Goal: Task Accomplishment & Management: Manage account settings

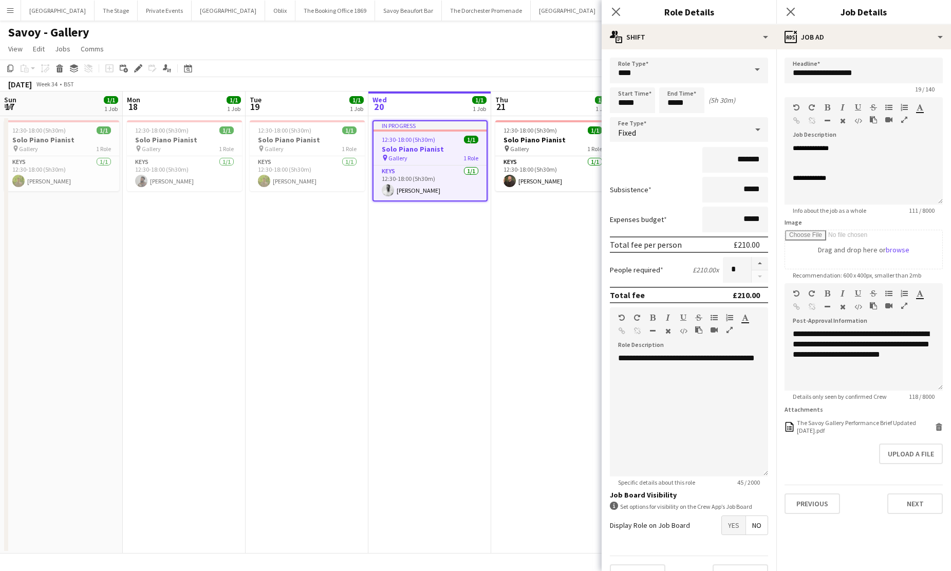
scroll to position [134, 0]
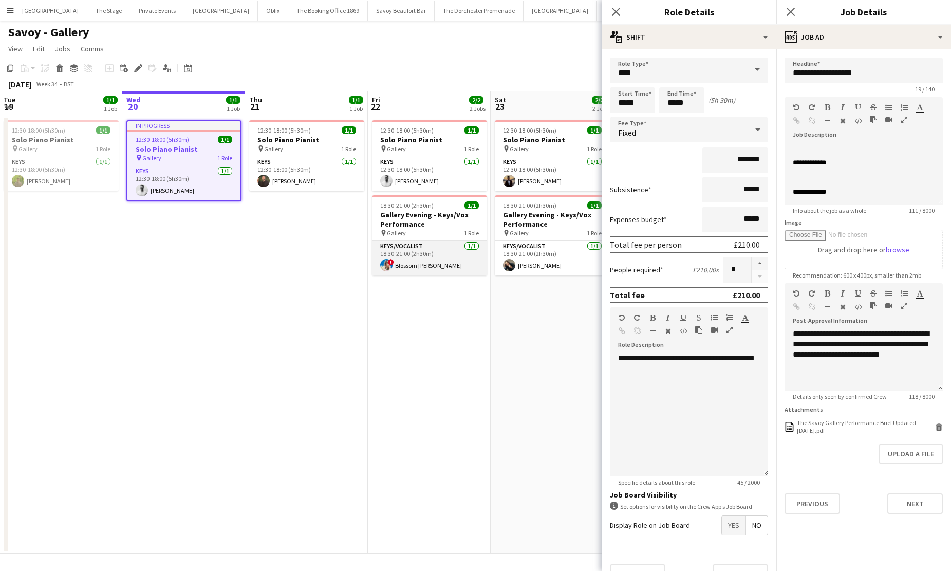
click at [392, 267] on app-user-avatar at bounding box center [386, 265] width 12 height 12
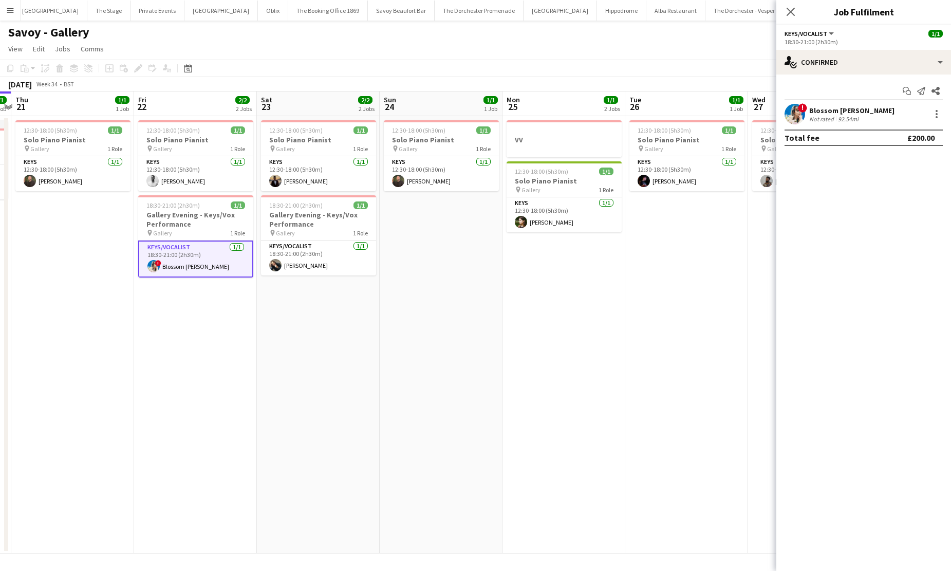
scroll to position [0, 375]
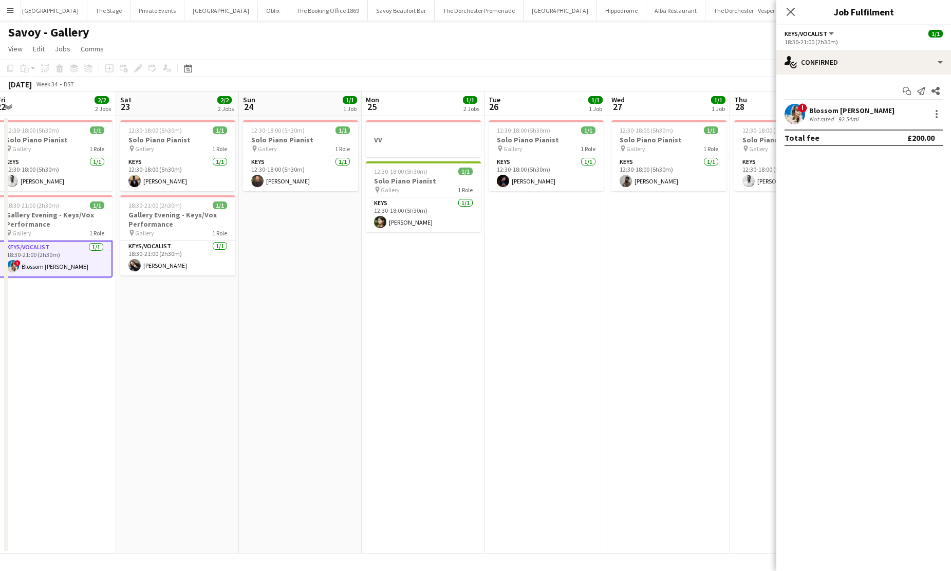
click at [404, 293] on app-date-cell "VV 12:30-18:00 (5h30m) 1/1 Solo Piano Pianist pin Gallery 1 Role Keys [DATE] 12…" at bounding box center [423, 334] width 123 height 437
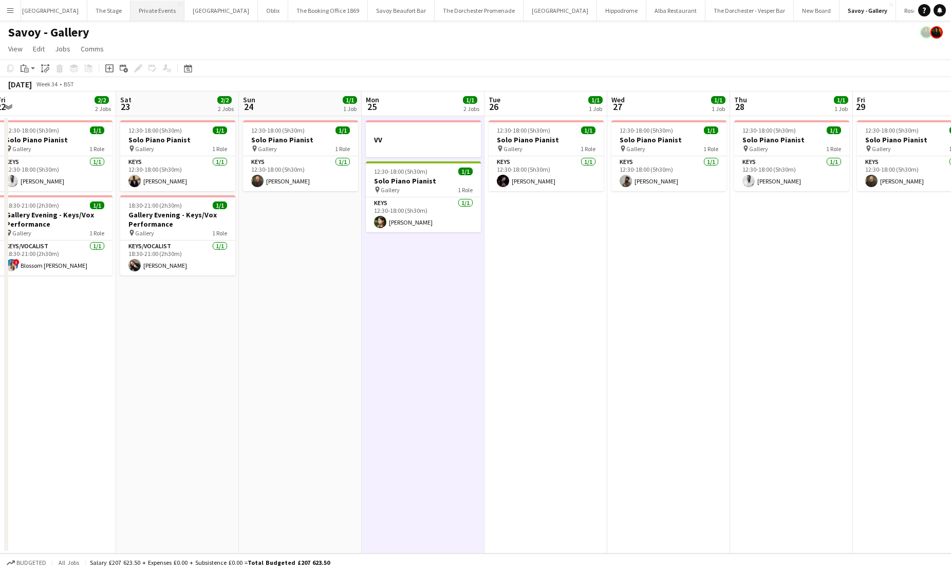
scroll to position [0, 0]
click at [445, 11] on button "The Dorchester Promenade Close" at bounding box center [486, 11] width 89 height 20
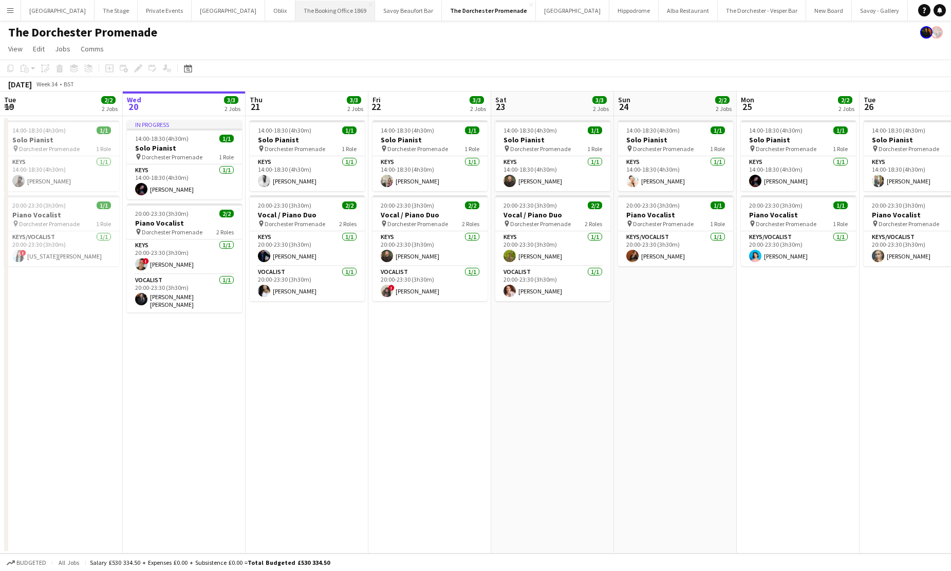
click at [295, 14] on button "The Booking Office 1869 Close" at bounding box center [335, 11] width 80 height 20
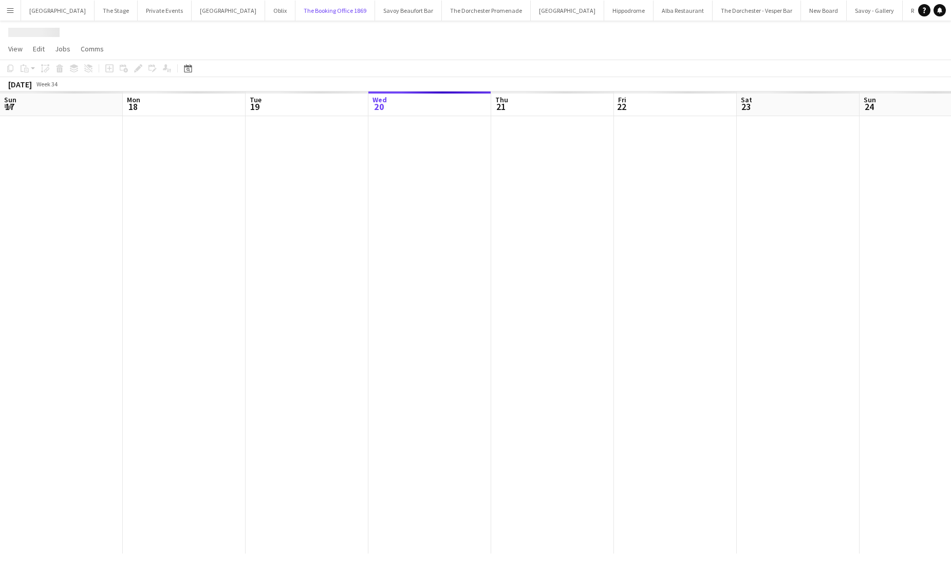
scroll to position [0, 246]
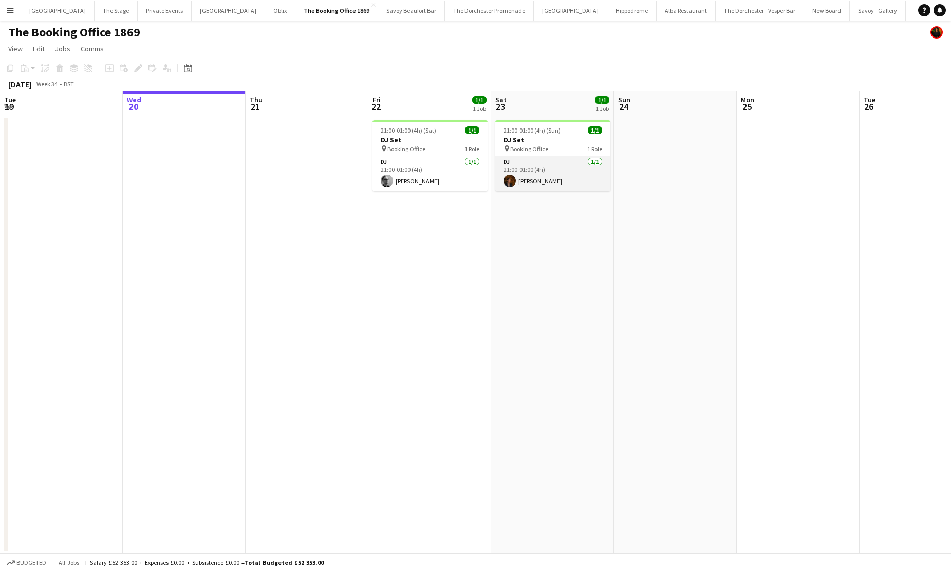
click at [542, 177] on app-card-role "DJ [DATE] 21:00-01:00 (4h) [PERSON_NAME]" at bounding box center [552, 173] width 115 height 35
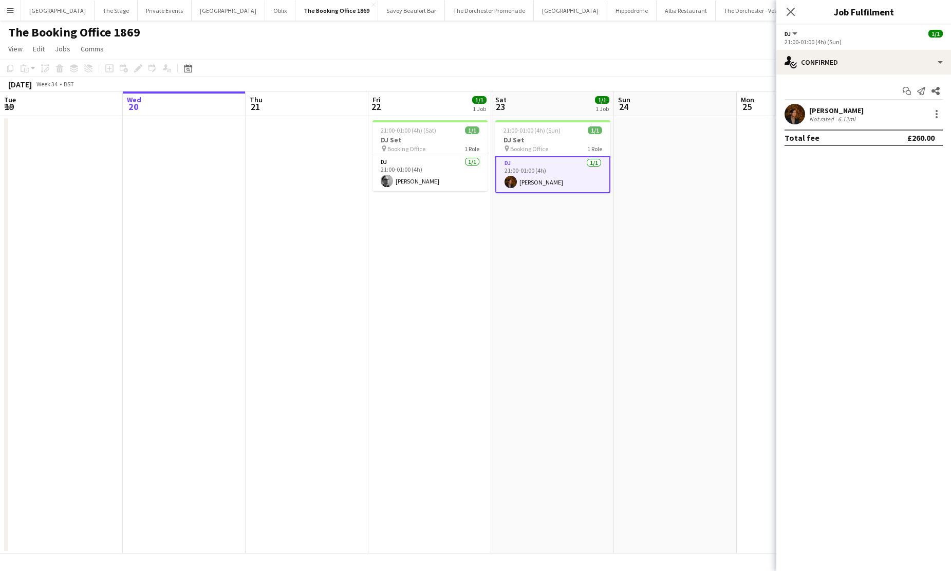
click at [794, 120] on app-user-avatar at bounding box center [795, 114] width 21 height 21
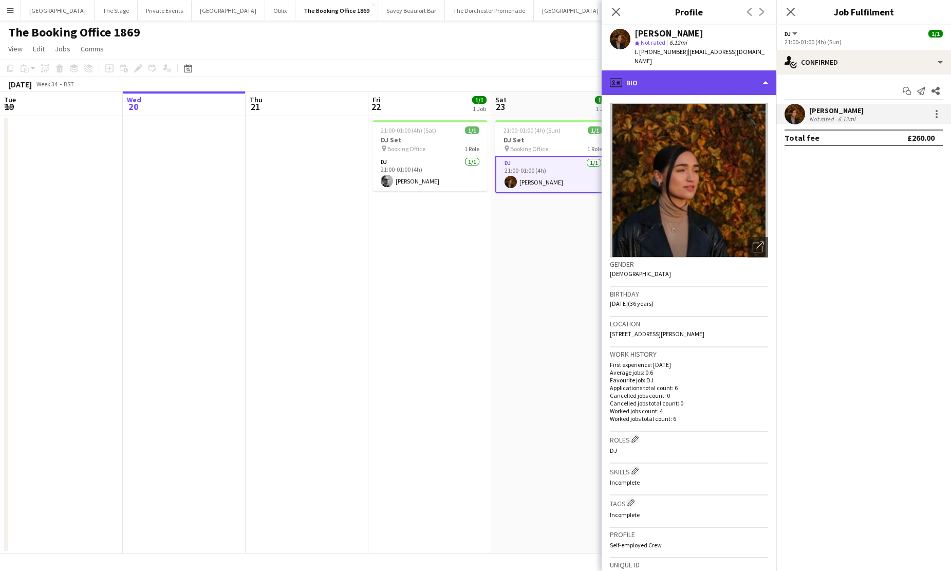
click at [668, 70] on div "profile Bio" at bounding box center [689, 82] width 175 height 25
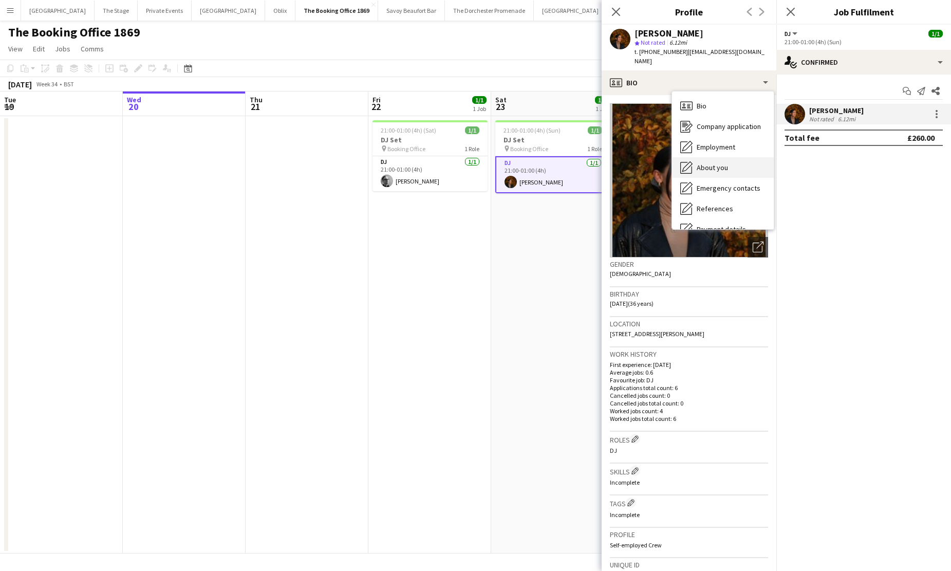
click at [705, 163] on span "About you" at bounding box center [712, 167] width 31 height 9
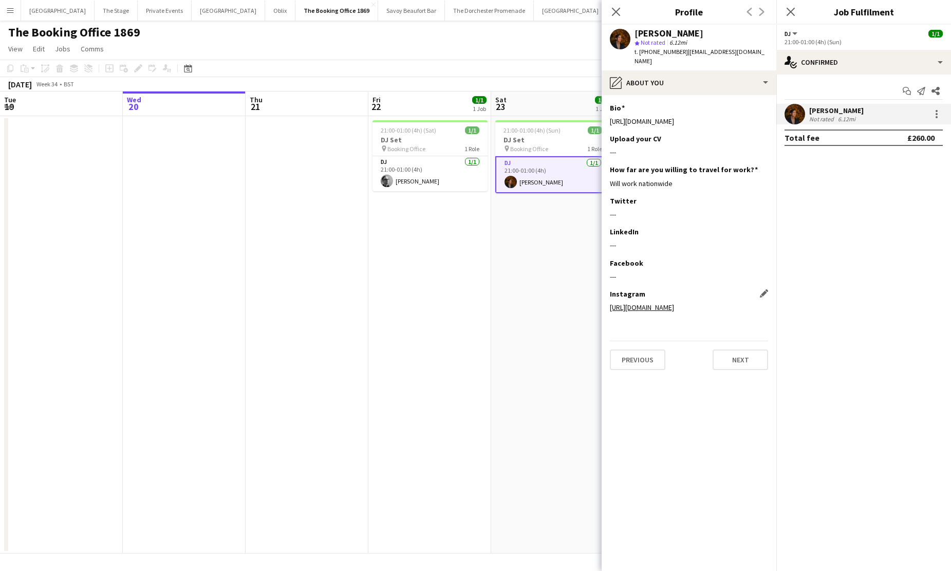
click at [652, 303] on link "[URL][DOMAIN_NAME]" at bounding box center [642, 307] width 64 height 9
click at [284, 136] on app-date-cell at bounding box center [307, 334] width 123 height 437
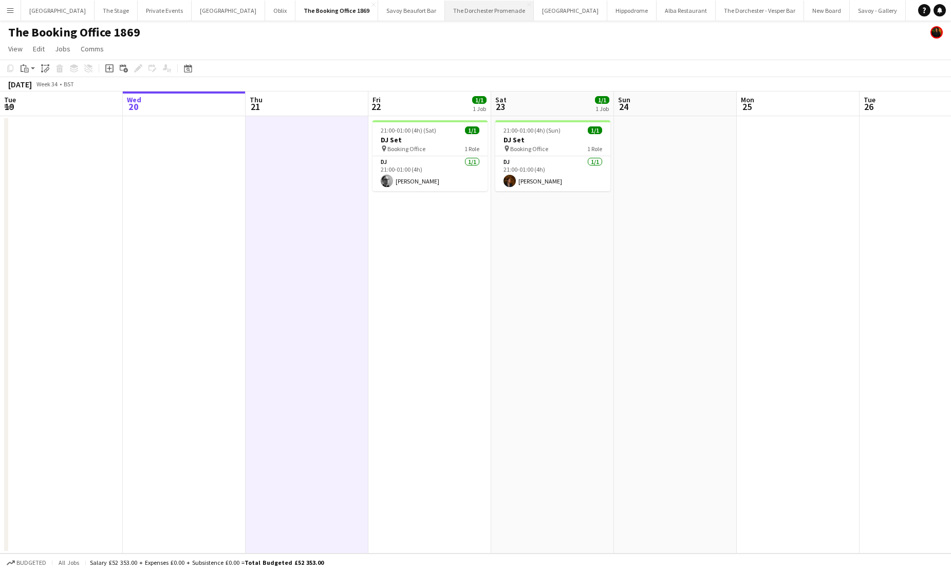
click at [445, 15] on button "The Dorchester Promenade Close" at bounding box center [489, 11] width 89 height 20
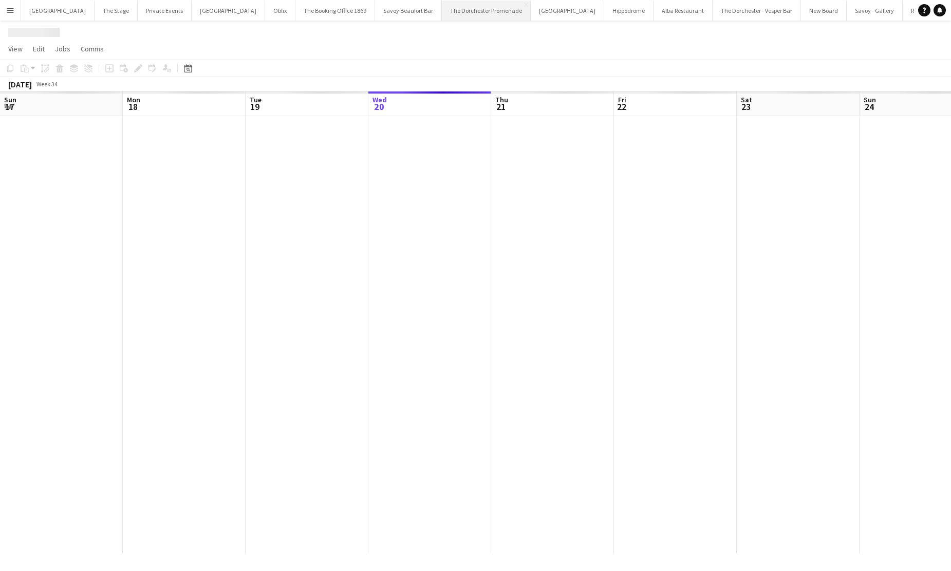
scroll to position [0, 246]
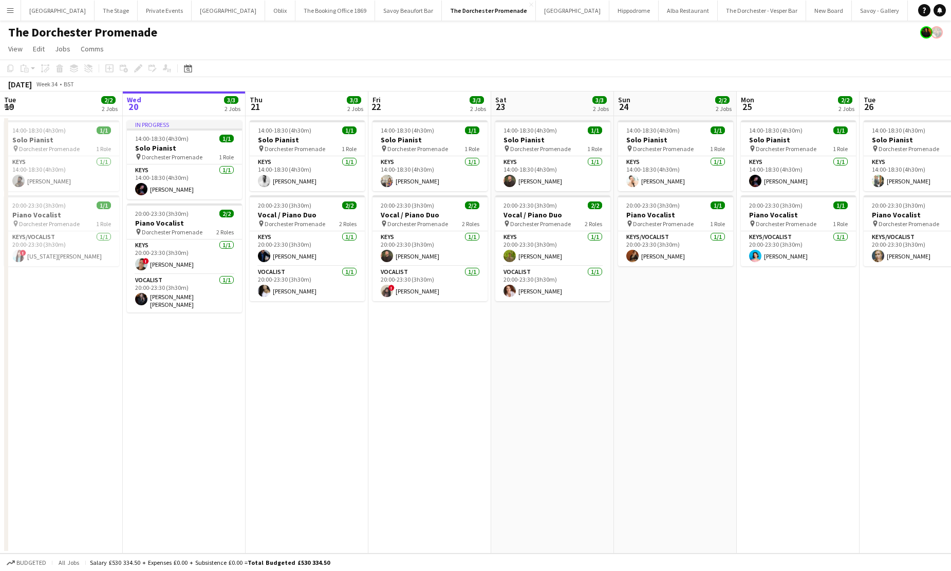
click at [388, 318] on app-date-cell "14:00-18:30 (4h30m) 1/1 Solo Pianist pin Dorchester Promenade 1 Role Keys [DATE…" at bounding box center [429, 334] width 123 height 437
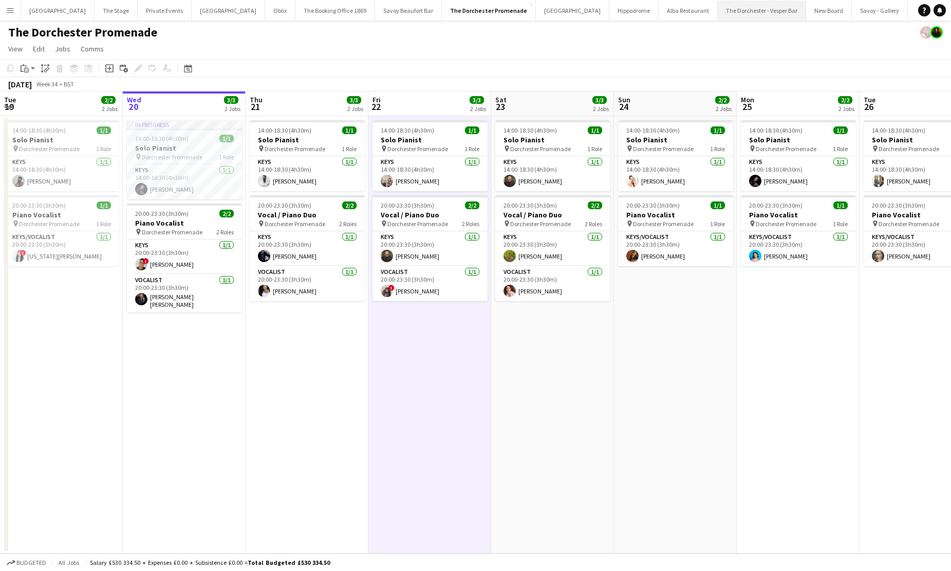
scroll to position [0, 8]
click at [900, 17] on button "Rosewood [GEOGRAPHIC_DATA] Close" at bounding box center [950, 11] width 101 height 20
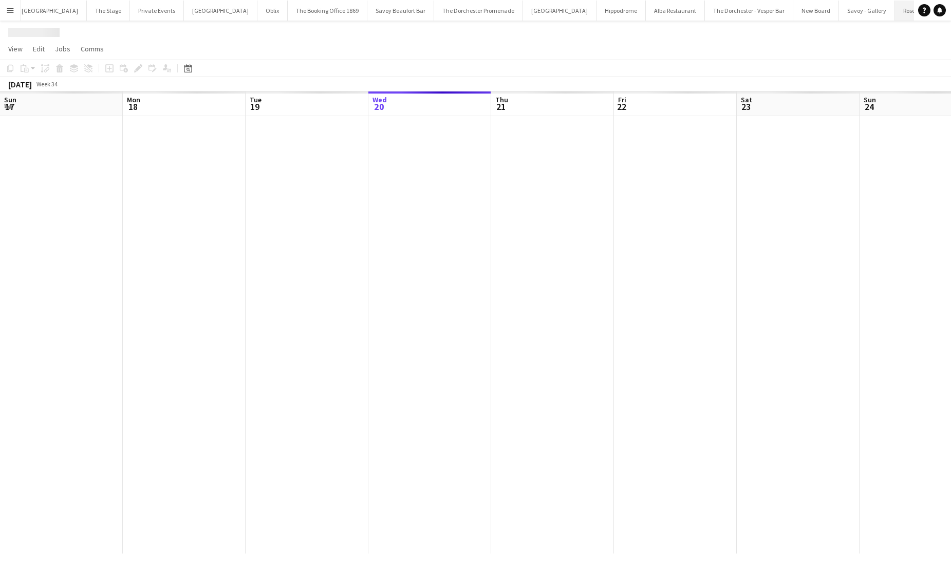
scroll to position [0, 246]
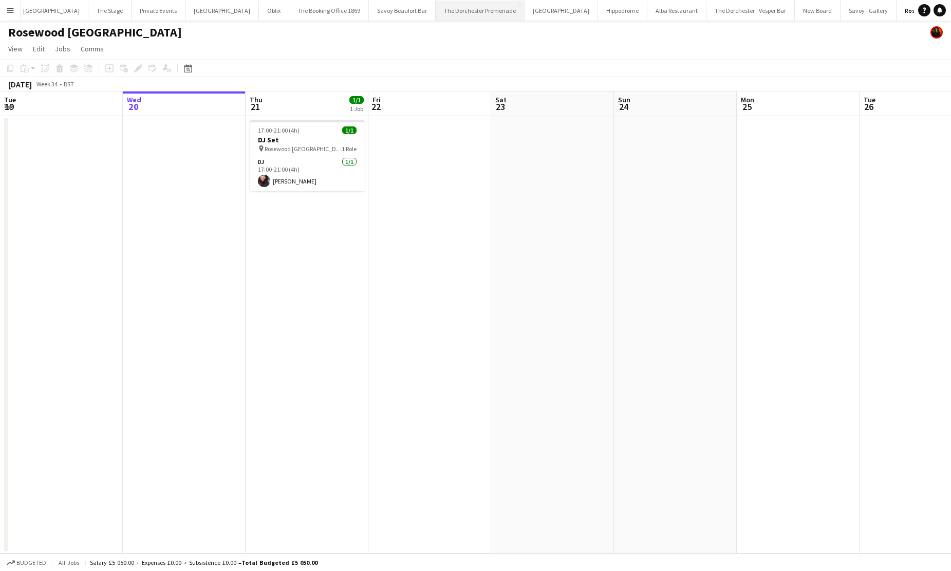
click at [443, 8] on button "The Dorchester Promenade Close" at bounding box center [480, 11] width 89 height 20
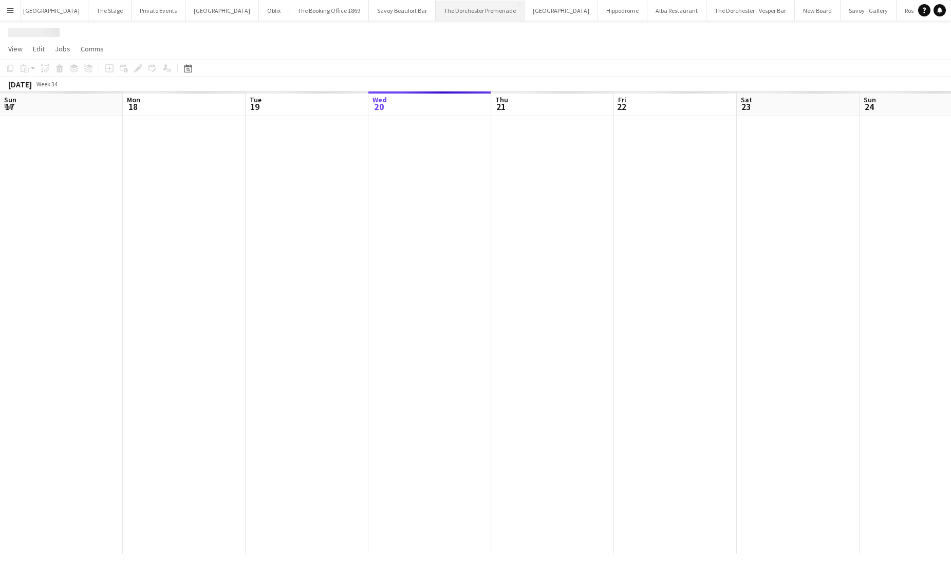
scroll to position [0, 246]
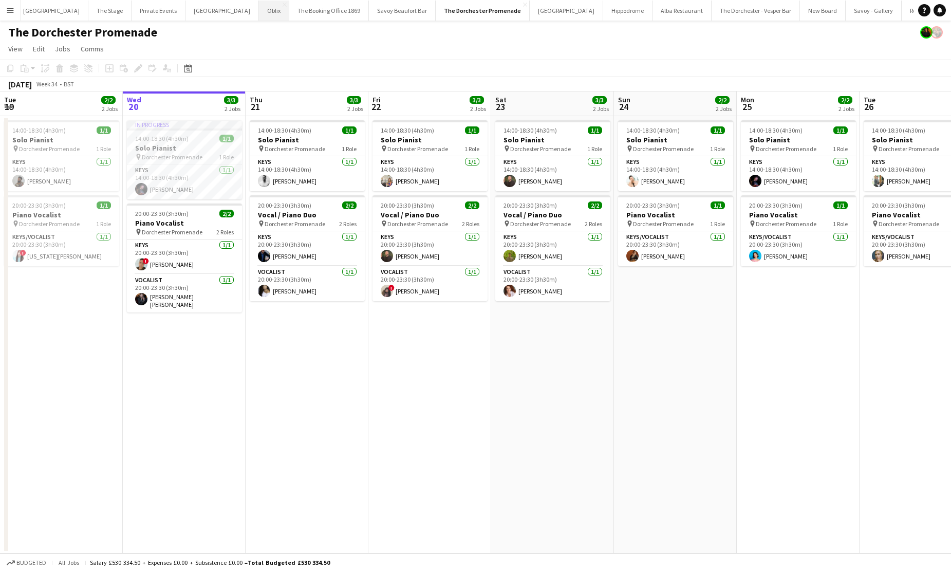
click at [259, 13] on button "Oblix Close" at bounding box center [274, 11] width 30 height 20
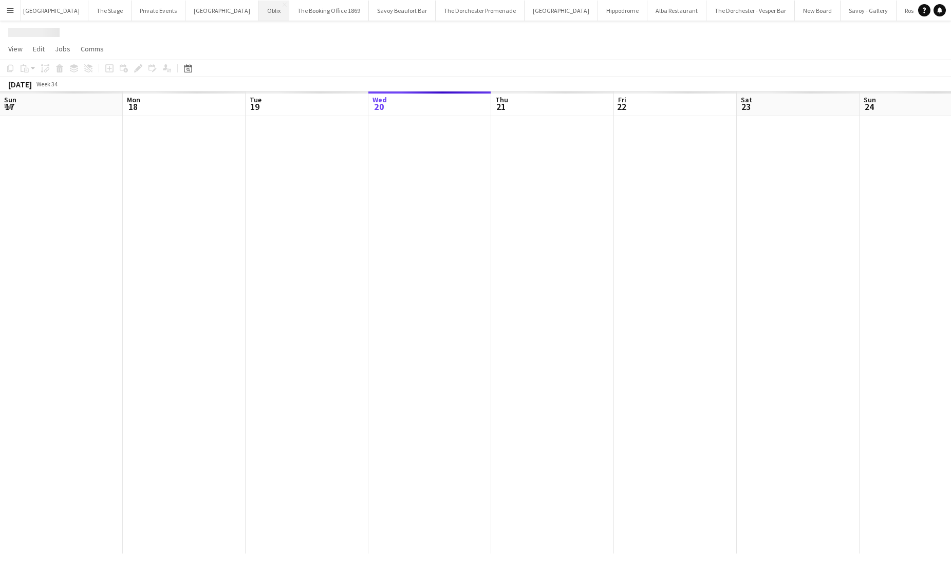
scroll to position [0, 246]
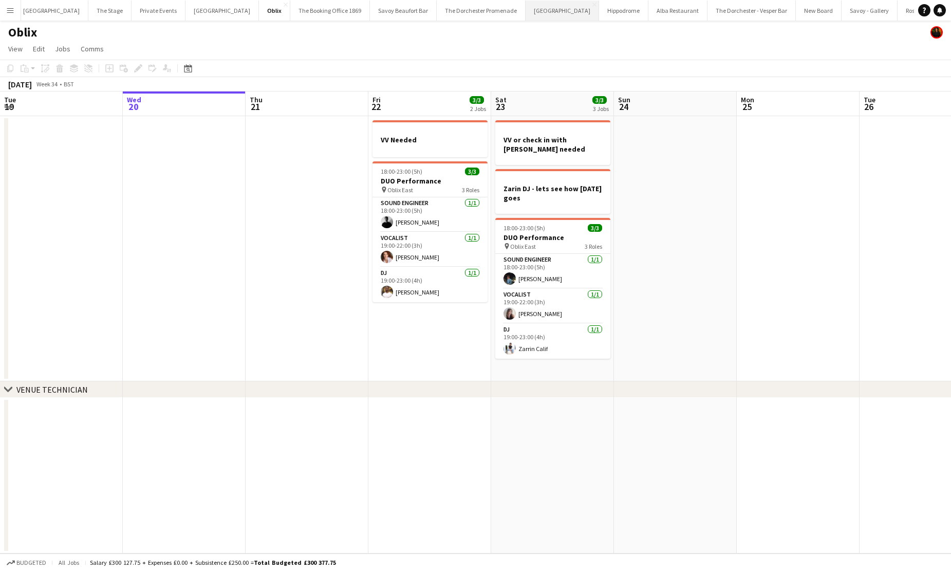
click at [526, 16] on button "[GEOGRAPHIC_DATA]" at bounding box center [562, 11] width 73 height 20
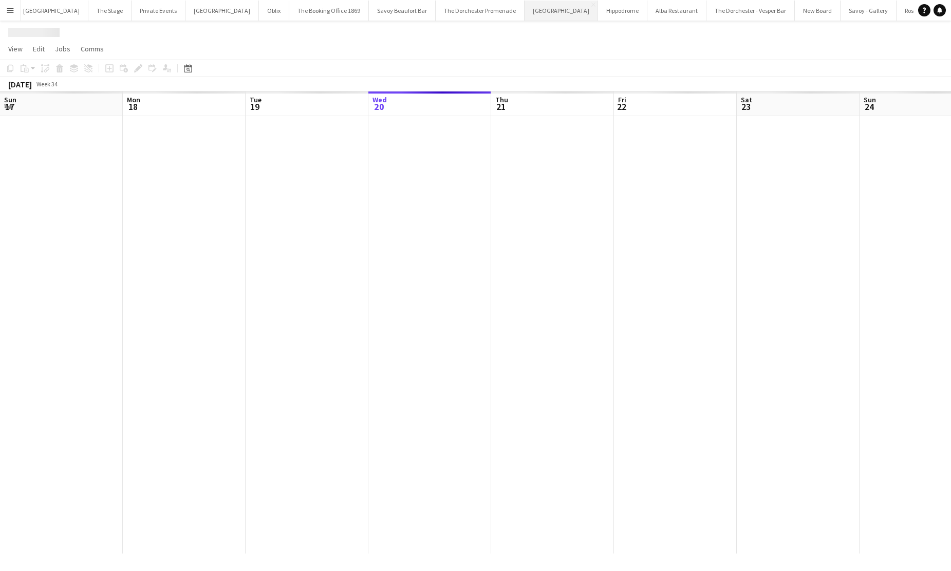
scroll to position [0, 246]
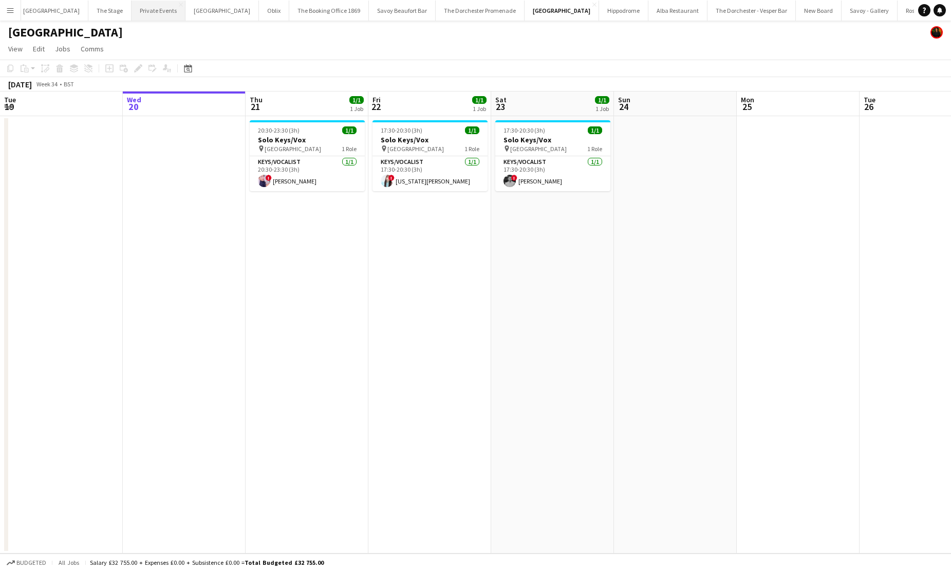
click at [152, 15] on button "Private Events Close" at bounding box center [159, 11] width 54 height 20
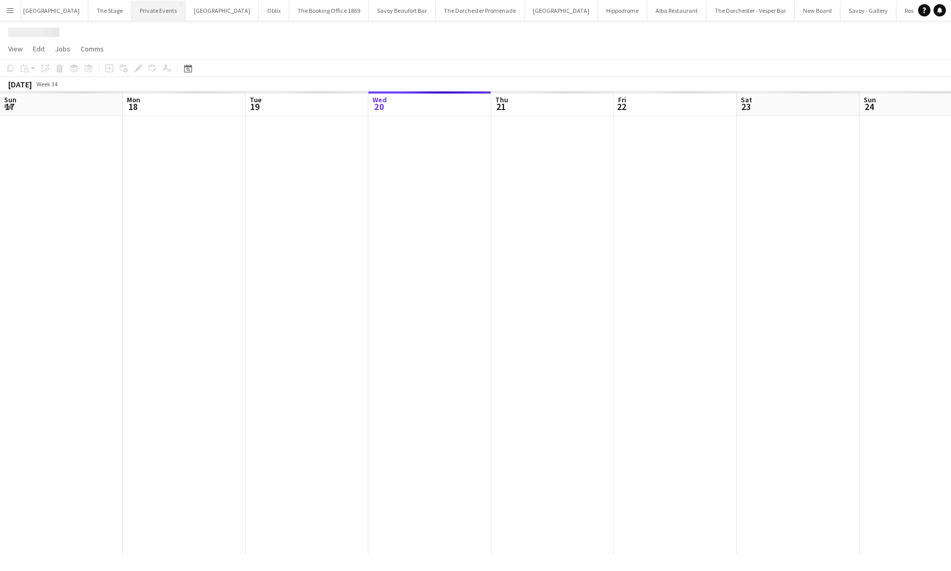
scroll to position [0, 246]
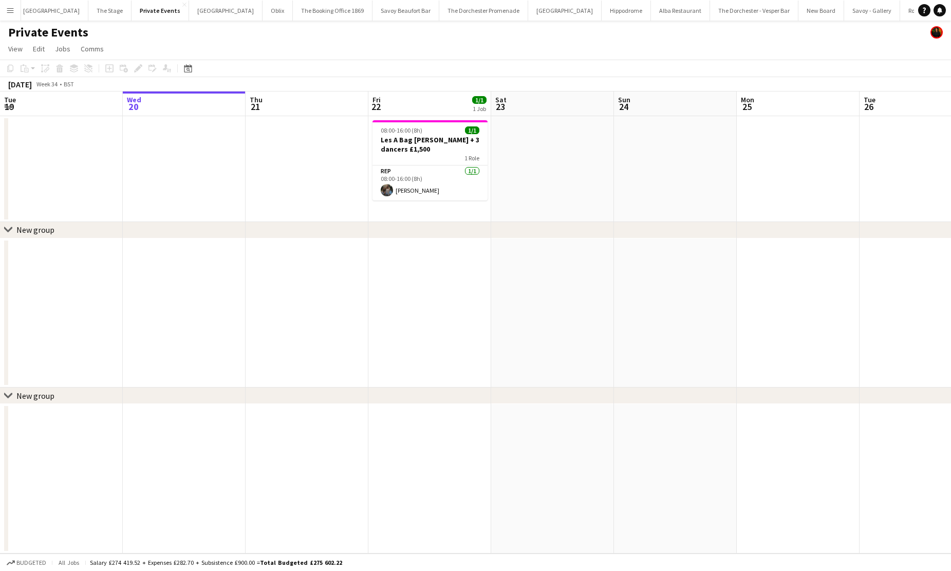
click at [423, 222] on div "chevron-right New group" at bounding box center [475, 230] width 951 height 16
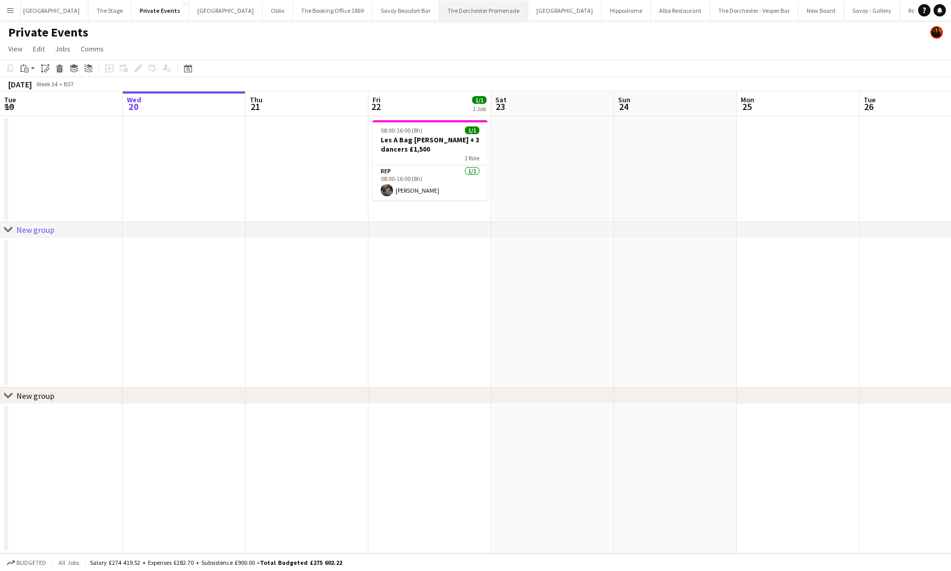
click at [452, 7] on button "The Dorchester Promenade Close" at bounding box center [483, 11] width 89 height 20
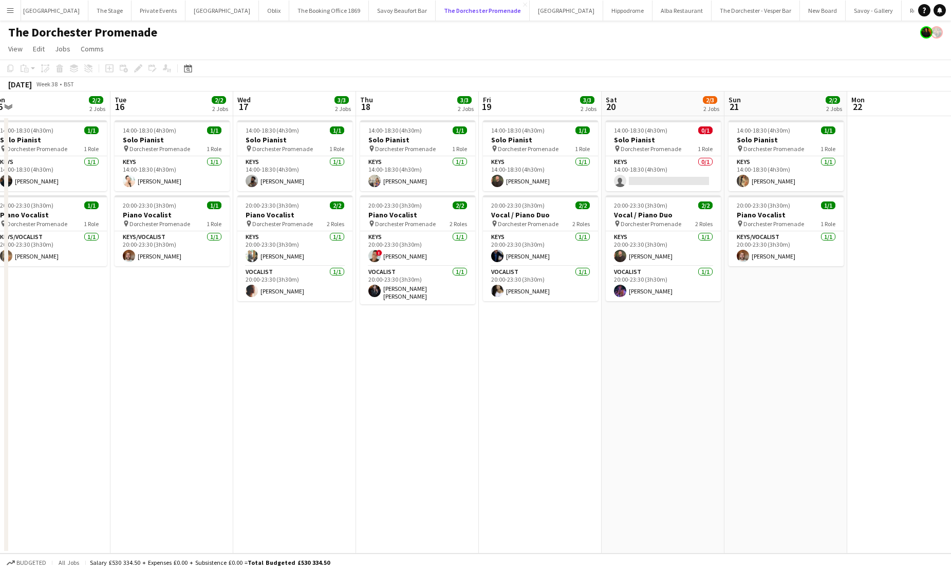
scroll to position [0, 394]
